Goal: Task Accomplishment & Management: Complete application form

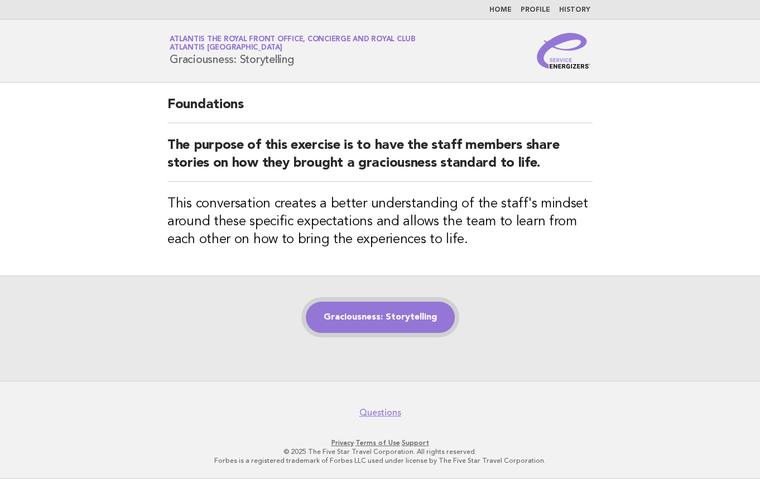
click at [411, 312] on link "Graciousness: Storytelling" at bounding box center [380, 317] width 149 height 31
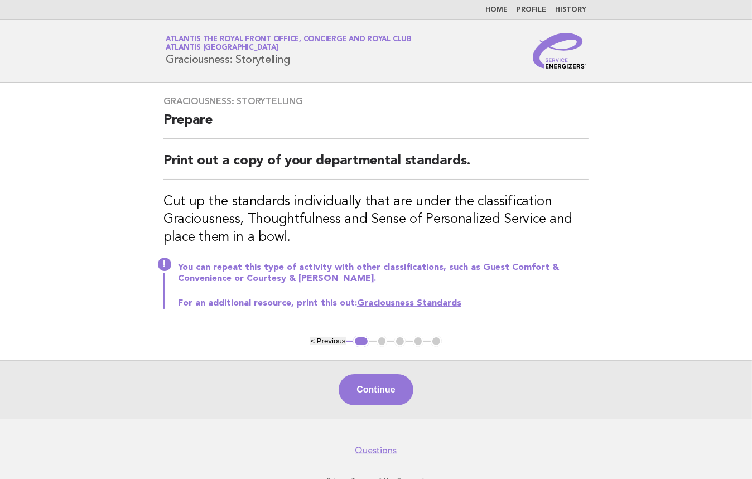
click at [529, 118] on h2 "Prepare" at bounding box center [375, 125] width 425 height 27
click at [378, 413] on div "Continue" at bounding box center [376, 389] width 752 height 59
click at [379, 397] on button "Continue" at bounding box center [376, 389] width 74 height 31
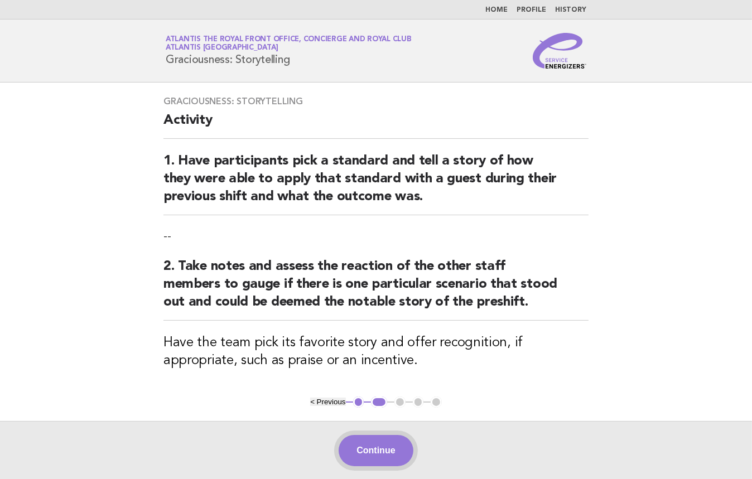
click at [385, 441] on button "Continue" at bounding box center [376, 450] width 74 height 31
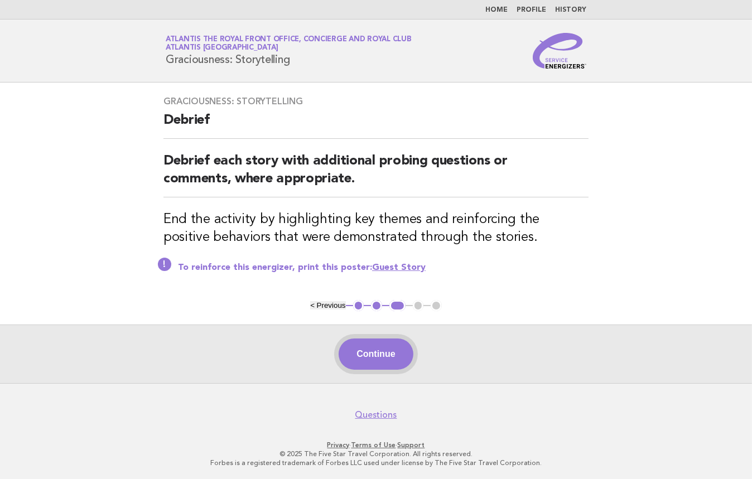
click at [377, 355] on button "Continue" at bounding box center [376, 354] width 74 height 31
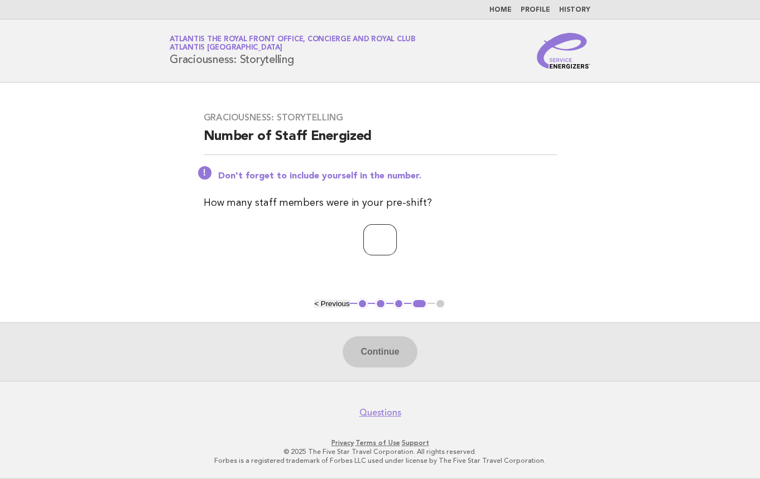
click at [385, 225] on div "Graciousness: Storytelling Number of Staff Energized Don't forget to include yo…" at bounding box center [380, 191] width 380 height 184
click at [384, 248] on input "number" at bounding box center [379, 239] width 33 height 31
click at [397, 235] on input "number" at bounding box center [379, 239] width 33 height 31
click at [397, 234] on input "*" at bounding box center [379, 239] width 33 height 31
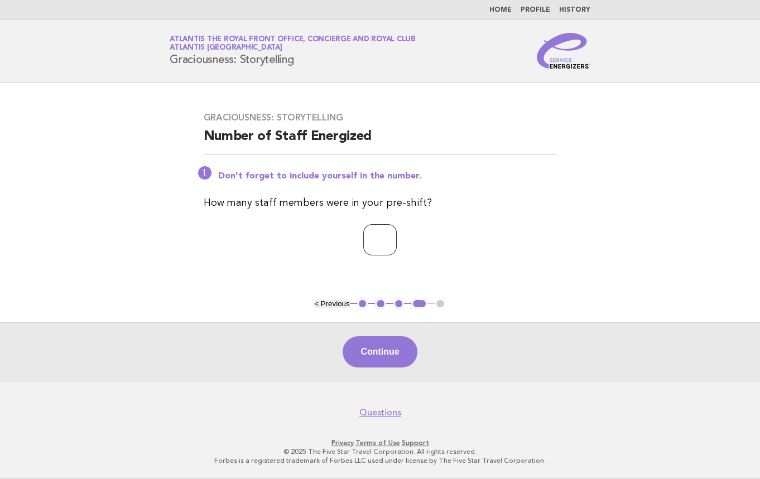
click at [397, 234] on input "*" at bounding box center [379, 239] width 33 height 31
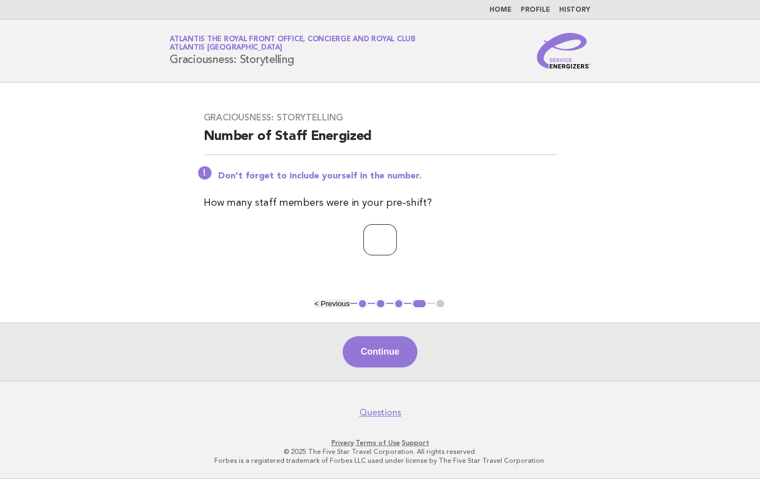
type input "*"
click at [397, 234] on input "*" at bounding box center [379, 239] width 33 height 31
drag, startPoint x: 373, startPoint y: 353, endPoint x: 370, endPoint y: 344, distance: 9.9
click at [373, 353] on button "Continue" at bounding box center [380, 351] width 74 height 31
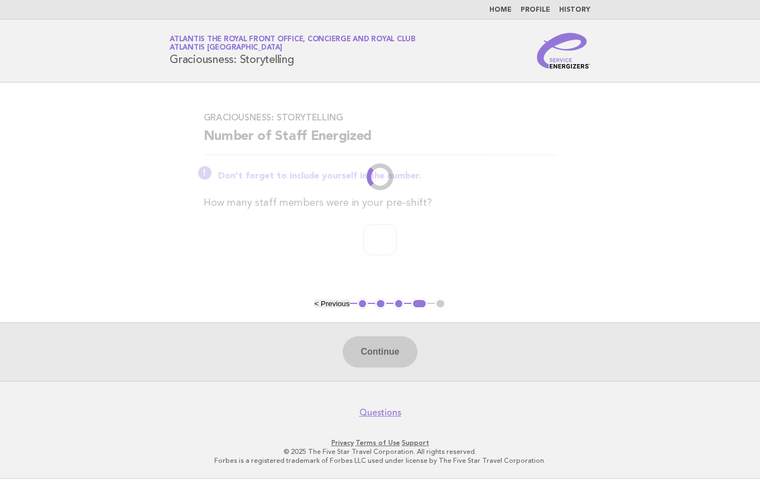
click at [578, 173] on main "Graciousness: Storytelling Number of Staff Energized Don't forget to include yo…" at bounding box center [380, 232] width 760 height 298
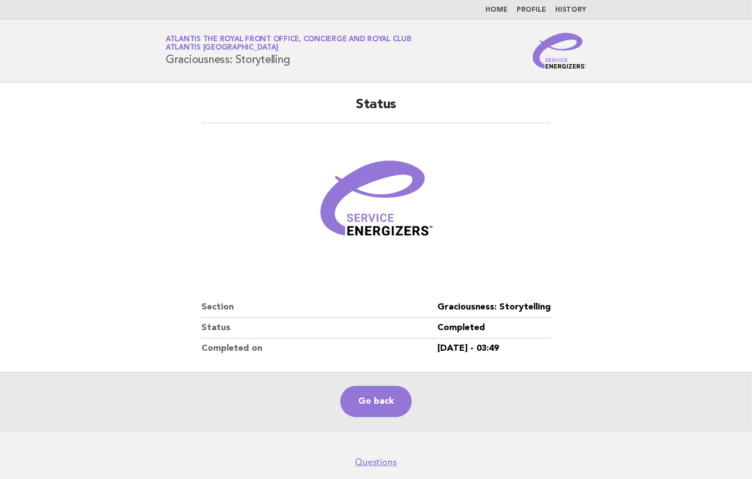
drag, startPoint x: 406, startPoint y: 409, endPoint x: 579, endPoint y: 258, distance: 230.5
click at [406, 409] on link "Go back" at bounding box center [375, 401] width 71 height 31
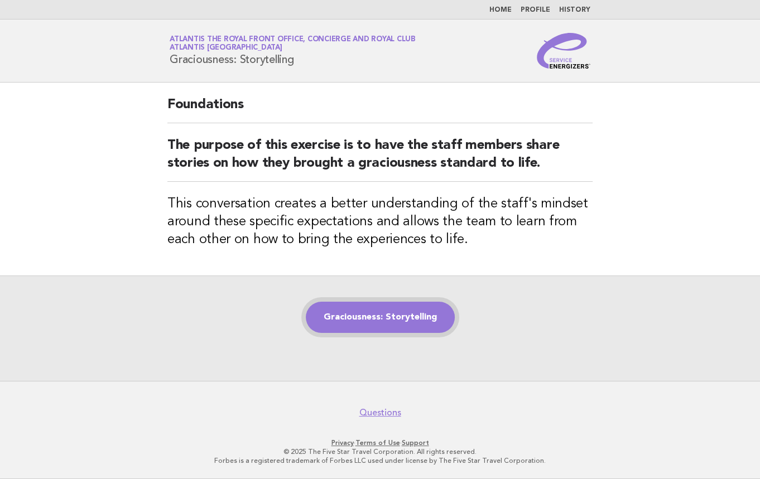
click at [437, 318] on link "Graciousness: Storytelling" at bounding box center [380, 317] width 149 height 31
